Goal: Transaction & Acquisition: Purchase product/service

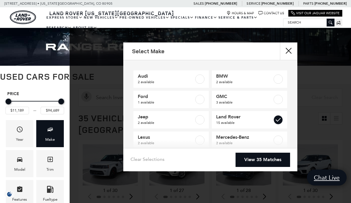
type input "$17,684"
checkbox input "true"
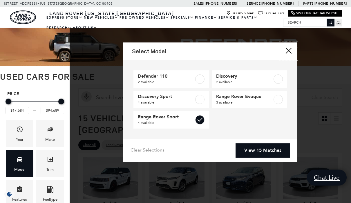
checkbox input "true"
